Goal: Task Accomplishment & Management: Complete application form

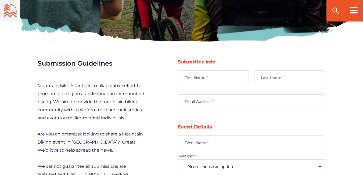
scroll to position [188, 0]
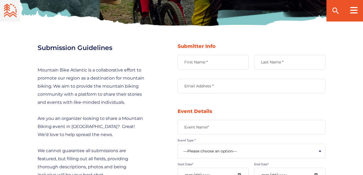
click at [222, 60] on label "First Name *" at bounding box center [213, 62] width 71 height 5
click at [222, 60] on input "First Name *" at bounding box center [213, 62] width 71 height 15
type input "Lyra"
type input "Rose"
click at [215, 82] on input "Email Address *" at bounding box center [252, 86] width 148 height 15
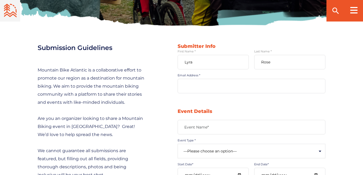
type input "[EMAIL_ADDRESS][DOMAIN_NAME]"
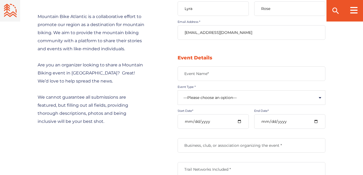
scroll to position [242, 0]
click at [226, 74] on label "Event Name*" at bounding box center [252, 73] width 148 height 5
click at [226, 74] on input "Event Name*" at bounding box center [252, 73] width 148 height 15
click at [200, 72] on label "Event Name*" at bounding box center [252, 73] width 148 height 5
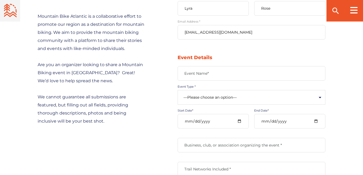
click at [200, 72] on input "Event Name*" at bounding box center [252, 73] width 148 height 15
paste input "World Summit on Stem Cell, Tissue Engineering, and Regenerative Medicine (WSSTE…"
type input "World Summit on Stem Cell, Tissue Engineering, and Regenerative Medicine (WSSTE…"
drag, startPoint x: 148, startPoint y: 119, endPoint x: 152, endPoint y: 119, distance: 3.8
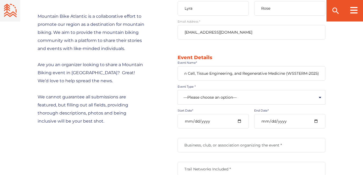
click at [269, 94] on select "—Please choose an option— Community Clinic Festival Race" at bounding box center [252, 97] width 148 height 15
select select "502"
click at [178, 90] on select "—Please choose an option— Community Clinic Festival Race" at bounding box center [252, 97] width 148 height 15
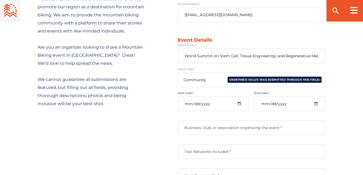
scroll to position [269, 0]
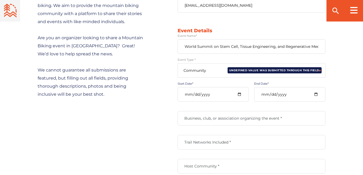
click at [239, 93] on input "Start Date*" at bounding box center [213, 94] width 71 height 15
type input "[DATE]"
click at [317, 94] on input "End Date*" at bounding box center [289, 94] width 71 height 15
type input "[DATE]"
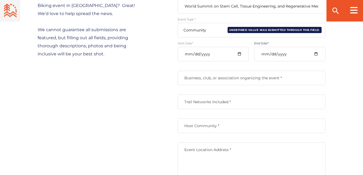
scroll to position [323, 0]
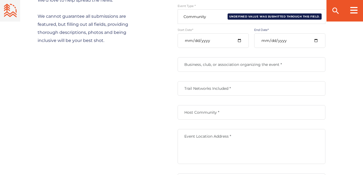
click at [217, 65] on label "Business, club, or association organizing the event *" at bounding box center [252, 64] width 148 height 5
click at [217, 65] on input "Business, club, or association organizing the event *" at bounding box center [252, 64] width 148 height 15
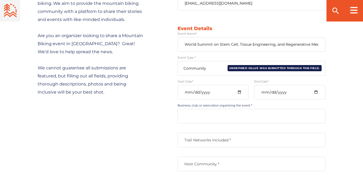
scroll to position [269, 0]
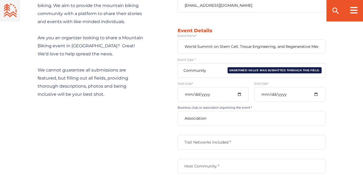
type input "Association"
click at [213, 142] on label "Trail Networks Included *" at bounding box center [252, 142] width 148 height 5
click at [213, 142] on input "Trail Networks Included *" at bounding box center [252, 142] width 148 height 15
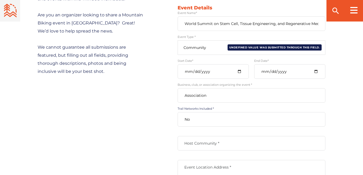
scroll to position [323, 0]
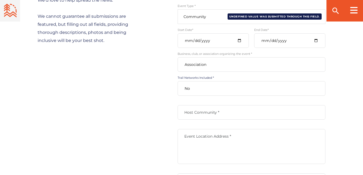
type input "No"
click at [199, 114] on label "Host Community *" at bounding box center [252, 112] width 148 height 5
click at [199, 114] on input "Host Community *" at bounding box center [252, 112] width 148 height 15
click at [209, 112] on input "Scientific SUmmits" at bounding box center [252, 112] width 148 height 15
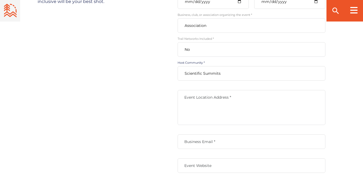
scroll to position [376, 0]
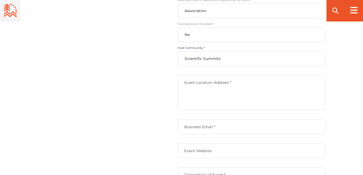
type input "Scientific Summits"
click at [205, 91] on textarea "Event Location Address *" at bounding box center [252, 92] width 148 height 35
type textarea "[GEOGRAPHIC_DATA], [GEOGRAPHIC_DATA]"
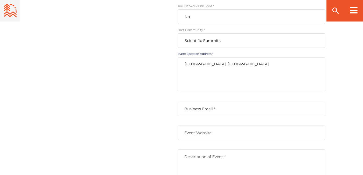
scroll to position [403, 0]
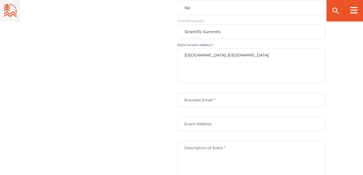
click at [200, 99] on label "Business Email *" at bounding box center [252, 100] width 148 height 5
click at [200, 99] on input "Business Email *" at bounding box center [252, 100] width 148 height 15
click at [133, 112] on div "Submission Guidelines Mountain Bike Atlantic is a collaborative effort to promo…" at bounding box center [182, 74] width 288 height 493
click at [208, 102] on label "Business Email *" at bounding box center [252, 100] width 148 height 5
click at [208, 102] on input "Business Email *" at bounding box center [252, 100] width 148 height 15
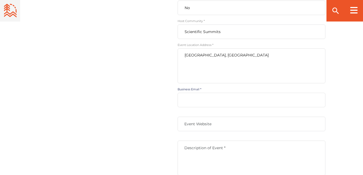
paste input "[EMAIL_ADDRESS][DOMAIN_NAME]"
type input "[EMAIL_ADDRESS][DOMAIN_NAME]"
click at [208, 125] on label "Event Website" at bounding box center [252, 124] width 148 height 5
click at [208, 125] on input "Event Website" at bounding box center [252, 124] width 148 height 15
click at [131, 108] on div "Submission Guidelines Mountain Bike Atlantic is a collaborative effort to promo…" at bounding box center [182, 74] width 288 height 493
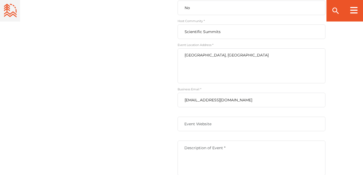
click at [220, 125] on label "Event Website" at bounding box center [252, 124] width 148 height 5
click at [220, 125] on input "Event Website" at bounding box center [252, 124] width 148 height 15
paste input "[URL][DOMAIN_NAME]"
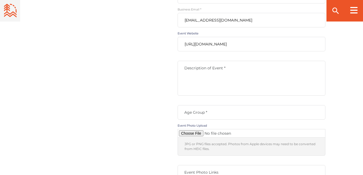
scroll to position [484, 0]
type input "[URL][DOMAIN_NAME]"
click at [209, 72] on textarea "Description of Event *" at bounding box center [252, 77] width 148 height 35
click at [208, 68] on label "Description of Event *" at bounding box center [252, 67] width 148 height 5
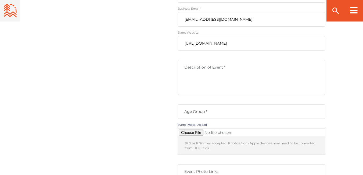
click at [208, 68] on textarea "Description of Event *" at bounding box center [252, 77] width 148 height 35
paste textarea "Lore ipsu dol sitame co adipisc elitseddoeius te inc Utlab Etdolo ma Aliq Enim,…"
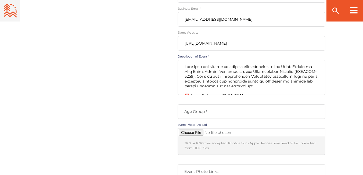
scroll to position [106, 0]
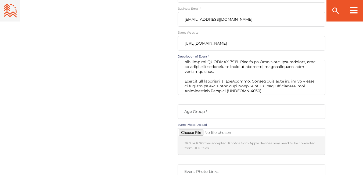
type textarea "Lore ipsu dol sitame co adipisc elitseddoeius te inc Utlab Etdolo ma Aliq Enim,…"
click at [211, 113] on label "Age Group *" at bounding box center [252, 111] width 148 height 5
click at [211, 113] on input "Age Group *" at bounding box center [252, 111] width 148 height 15
type input "18 to 70"
click at [197, 132] on input "Contact form" at bounding box center [252, 132] width 148 height 9
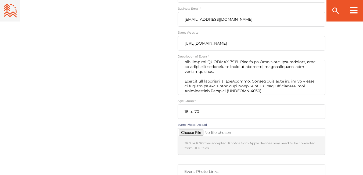
type input "C:\fakepath\MicrosoftTeams-image (1).png"
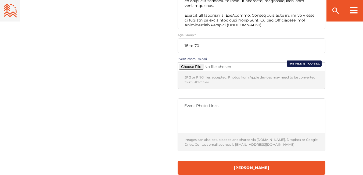
scroll to position [565, 0]
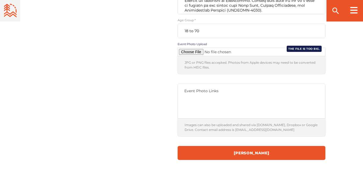
click at [195, 92] on label "Event Photo Links" at bounding box center [252, 90] width 148 height 5
click at [195, 92] on textarea "Event Photo Links" at bounding box center [252, 101] width 148 height 35
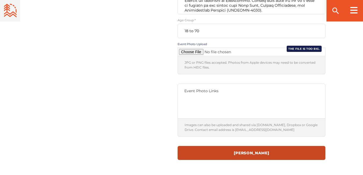
click at [250, 152] on input "[PERSON_NAME]" at bounding box center [252, 153] width 148 height 14
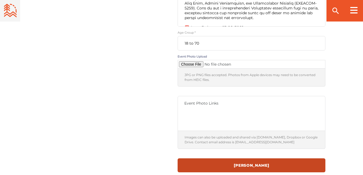
scroll to position [671, 0]
